Goal: Register for event/course

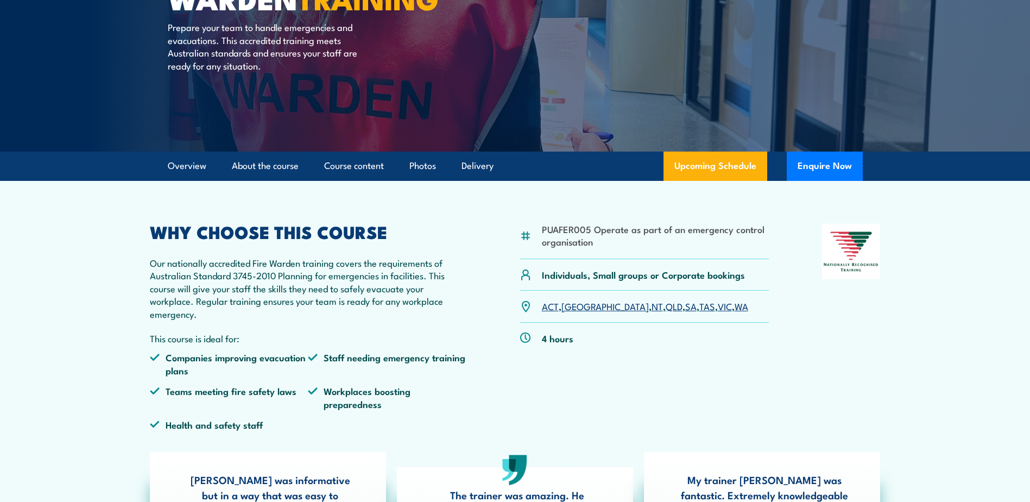
scroll to position [163, 0]
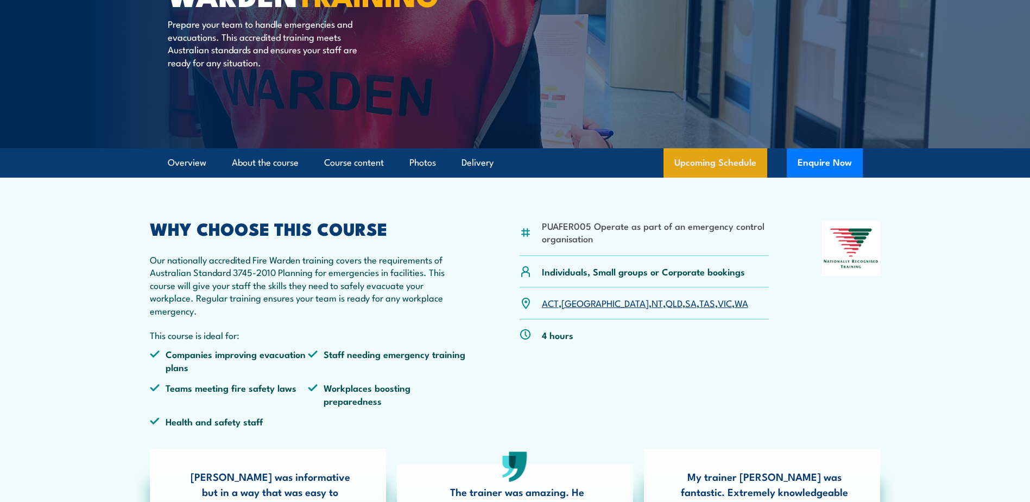
click at [725, 166] on link "Upcoming Schedule" at bounding box center [715, 162] width 104 height 29
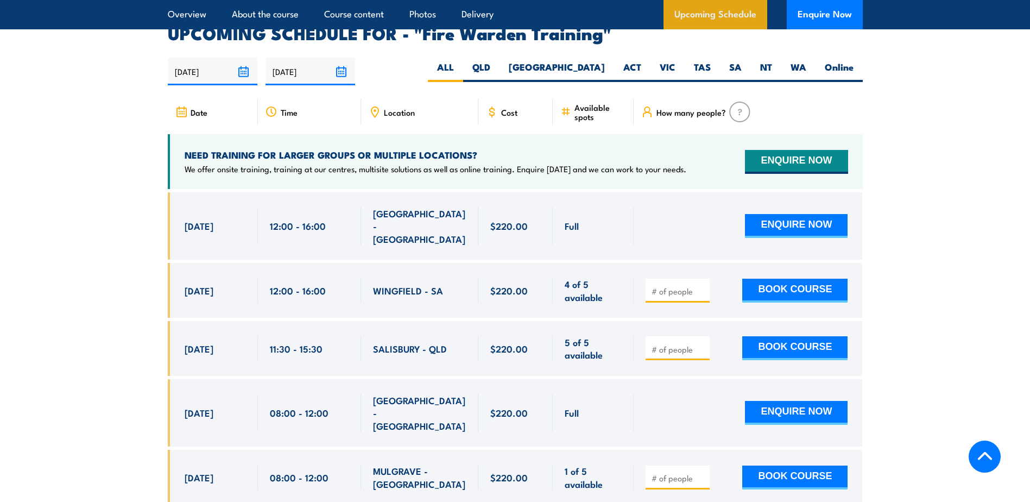
scroll to position [2019, 0]
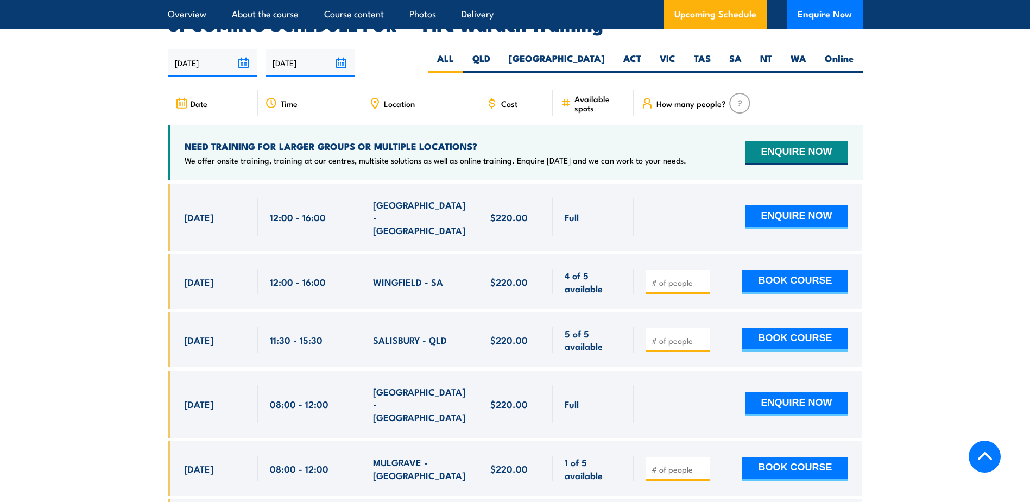
click at [396, 99] on span "Location" at bounding box center [399, 103] width 31 height 9
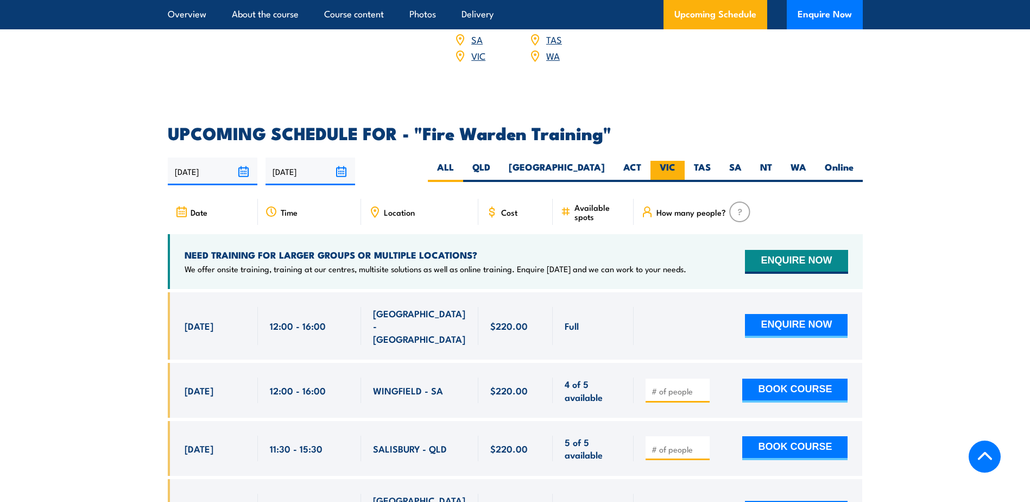
click at [667, 161] on label "VIC" at bounding box center [667, 171] width 34 height 21
click at [675, 161] on input "VIC" at bounding box center [678, 164] width 7 height 7
radio input "true"
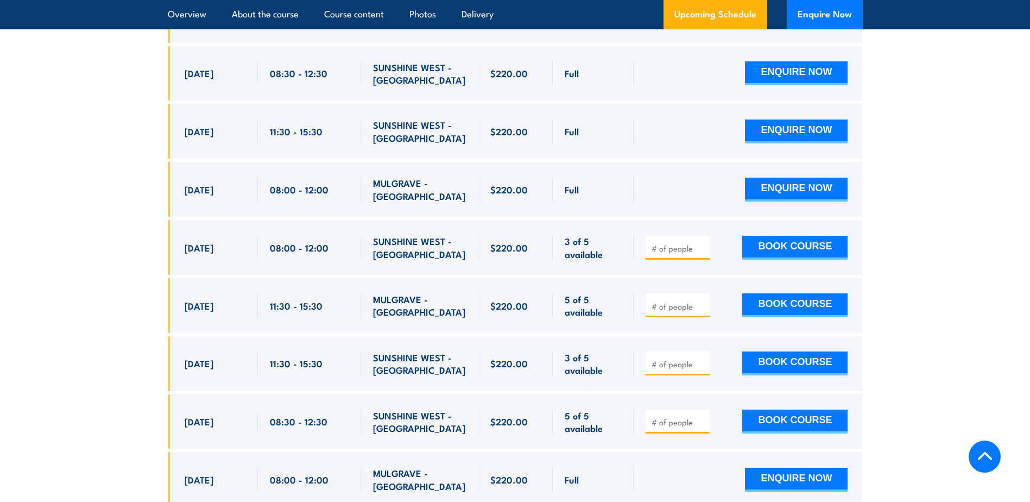
scroll to position [2290, 0]
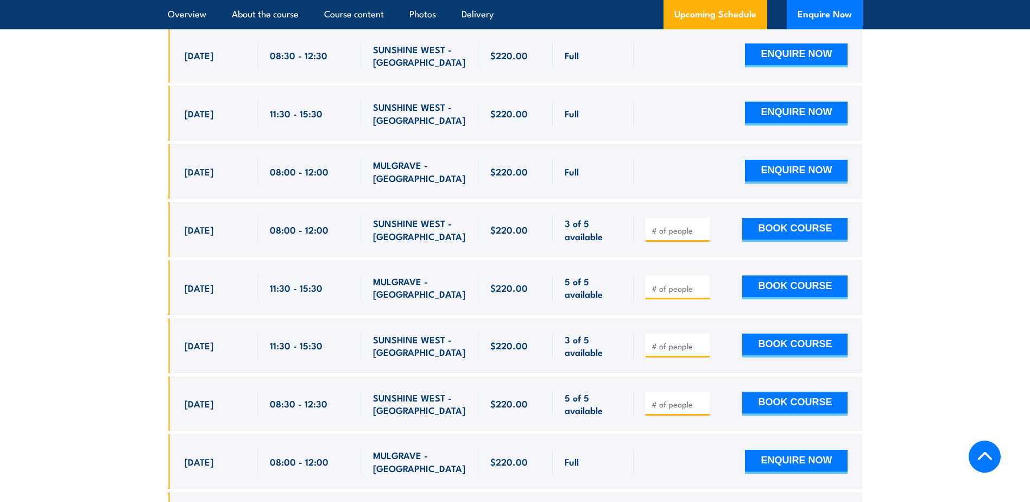
click at [959, 250] on section "UPCOMING SCHEDULE FOR - "Fire Warden Training" 29/08/2025 25/02/2026" at bounding box center [515, 502] width 1030 height 1514
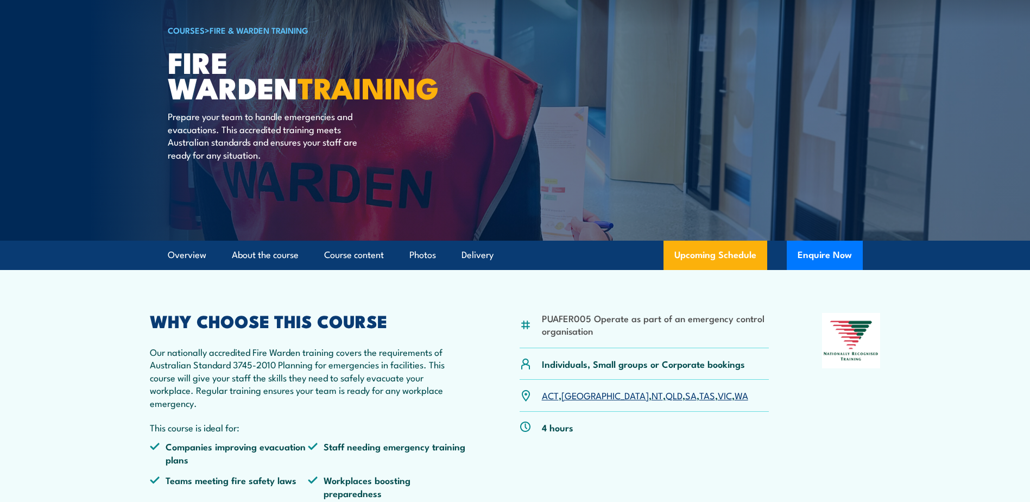
scroll to position [65, 0]
